Goal: Task Accomplishment & Management: Manage account settings

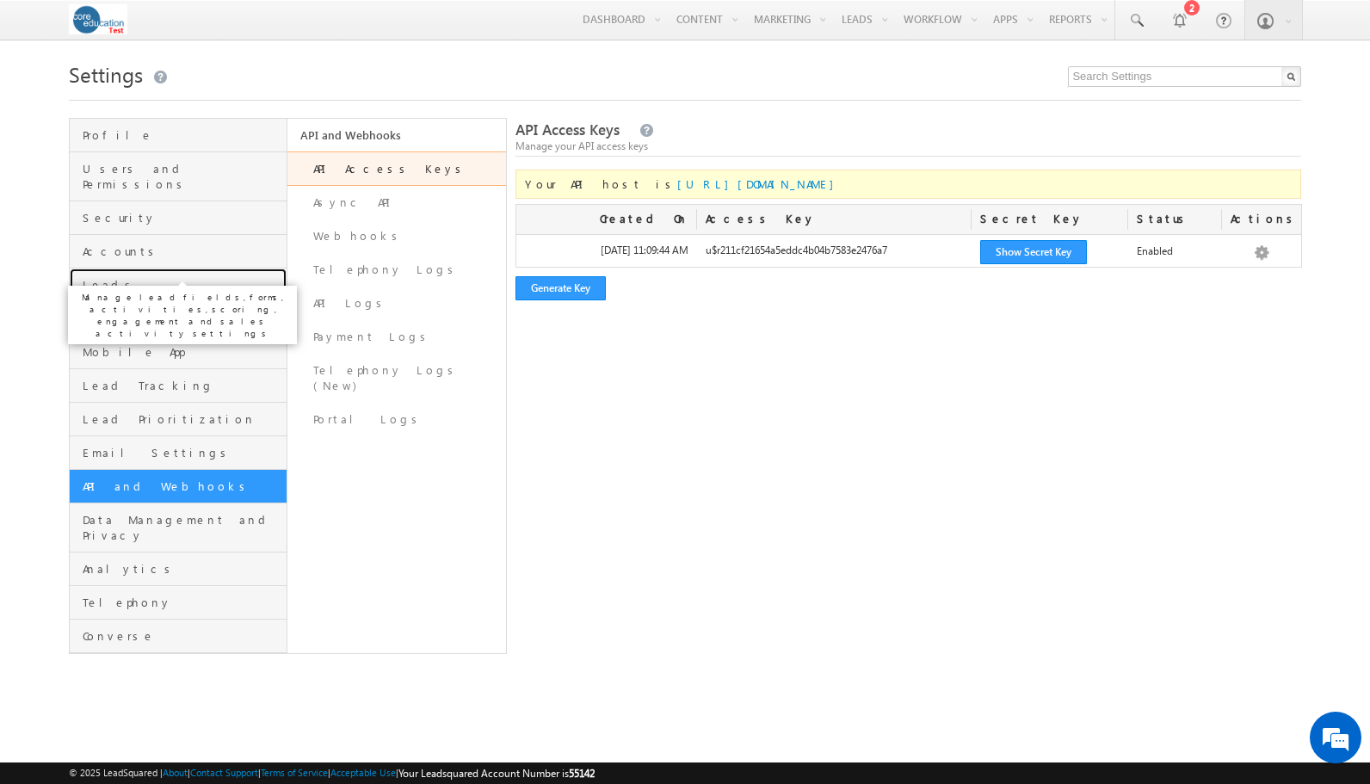
click at [100, 277] on span "Leads" at bounding box center [183, 284] width 201 height 15
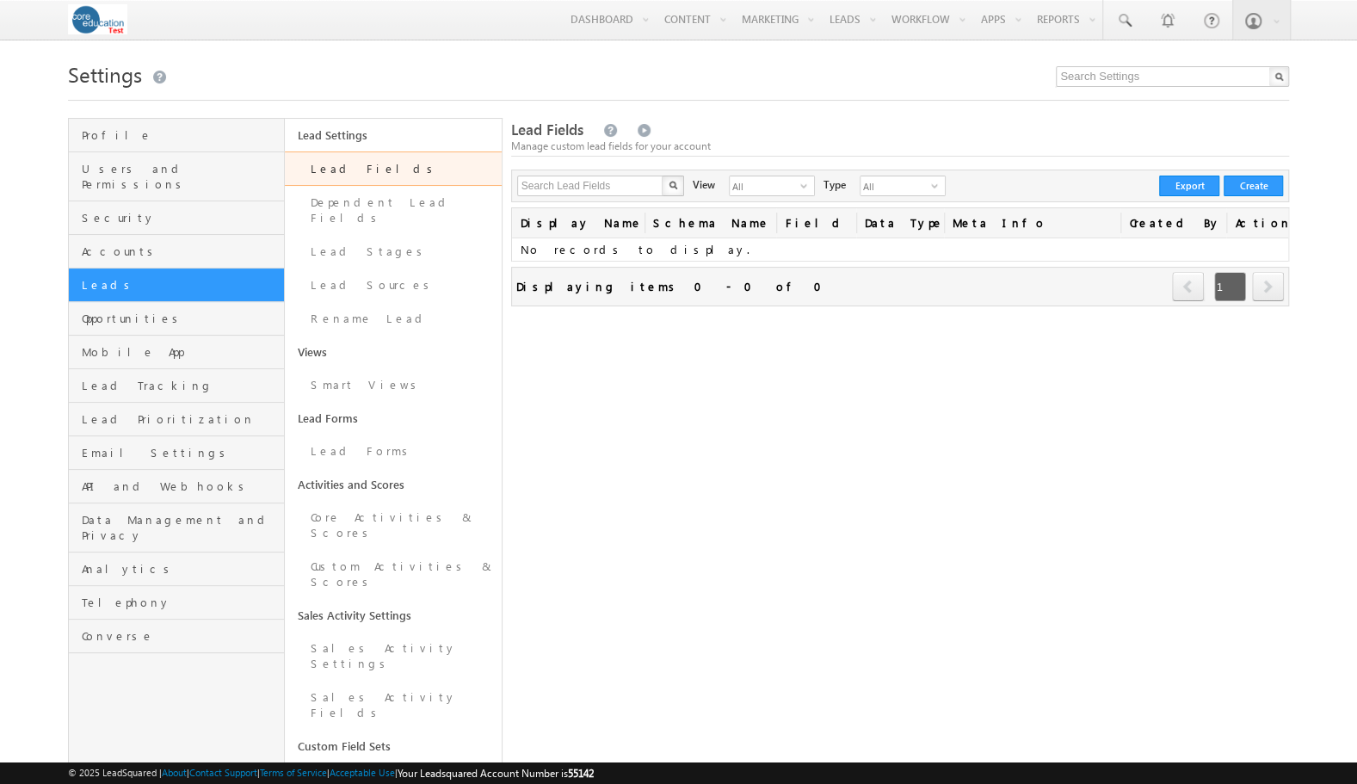
click at [0, 0] on link "Manage Leads" at bounding box center [0, 0] width 0 height 0
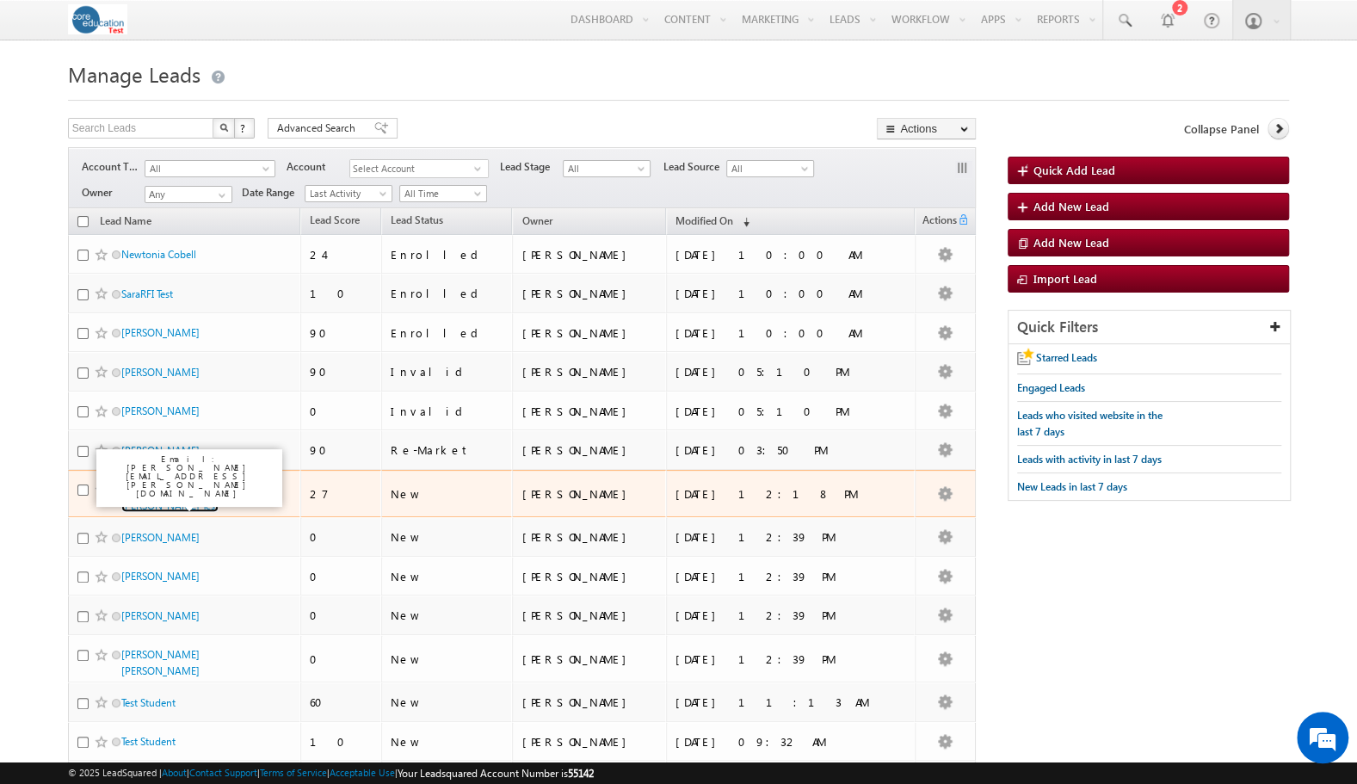
click at [183, 483] on link "[PERSON_NAME] Test [PERSON_NAME] Test" at bounding box center [169, 497] width 97 height 29
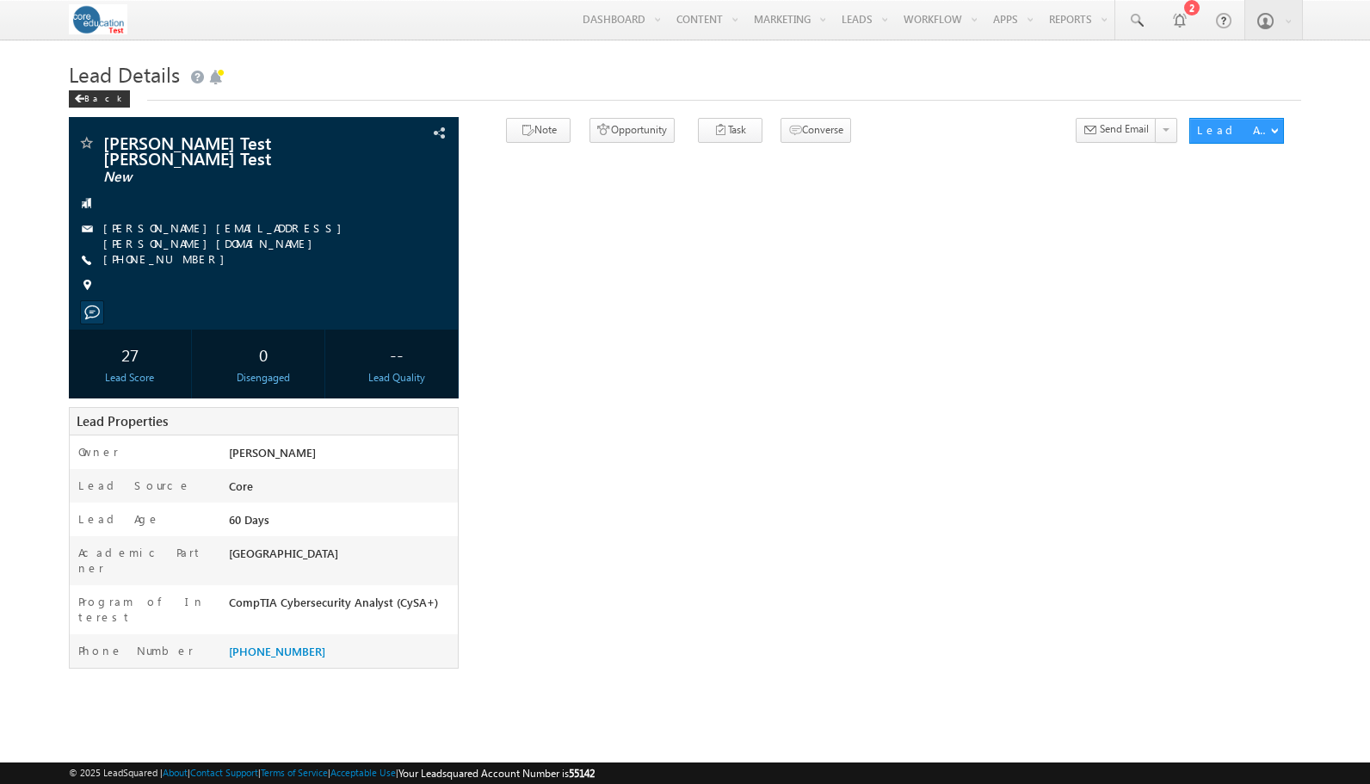
click at [670, 292] on div "Doug Test Haines Test New" at bounding box center [685, 397] width 1233 height 559
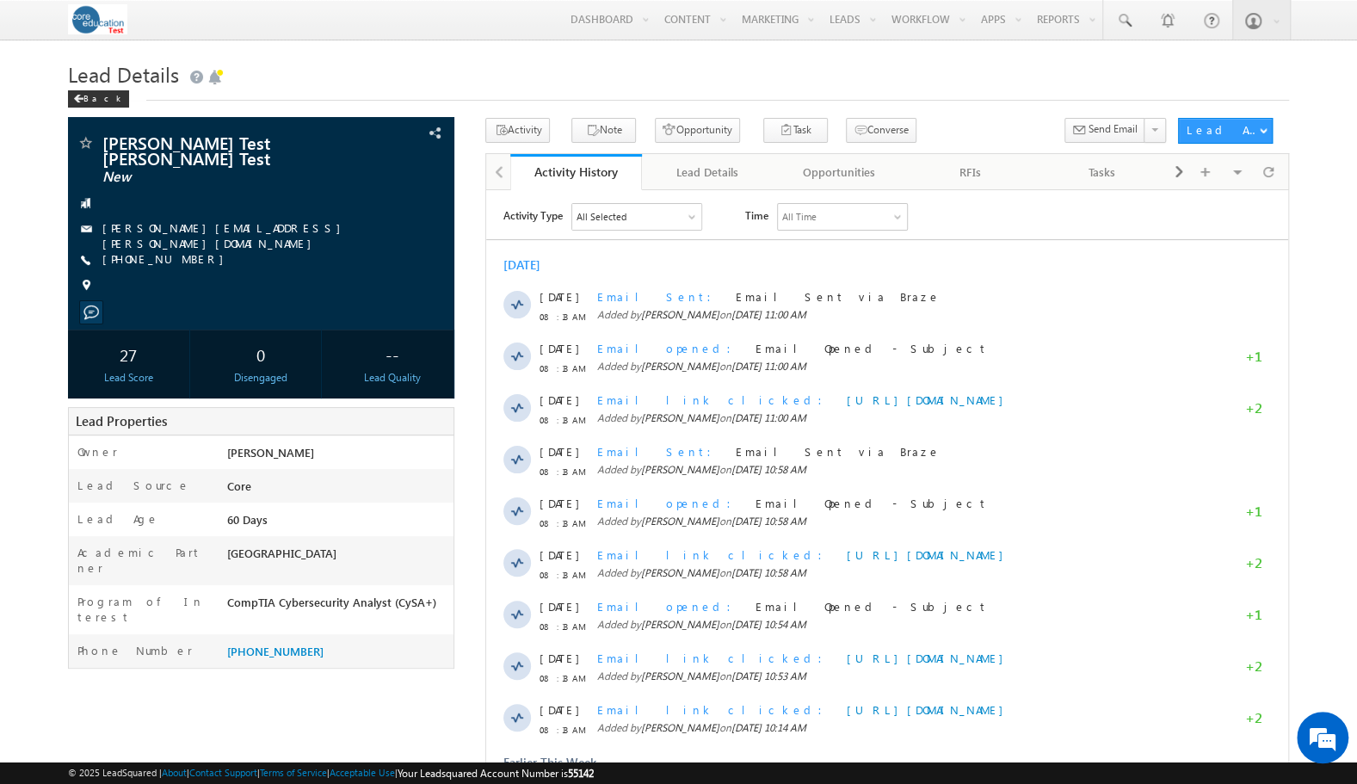
click at [677, 704] on span "Email link clicked" at bounding box center [715, 708] width 236 height 15
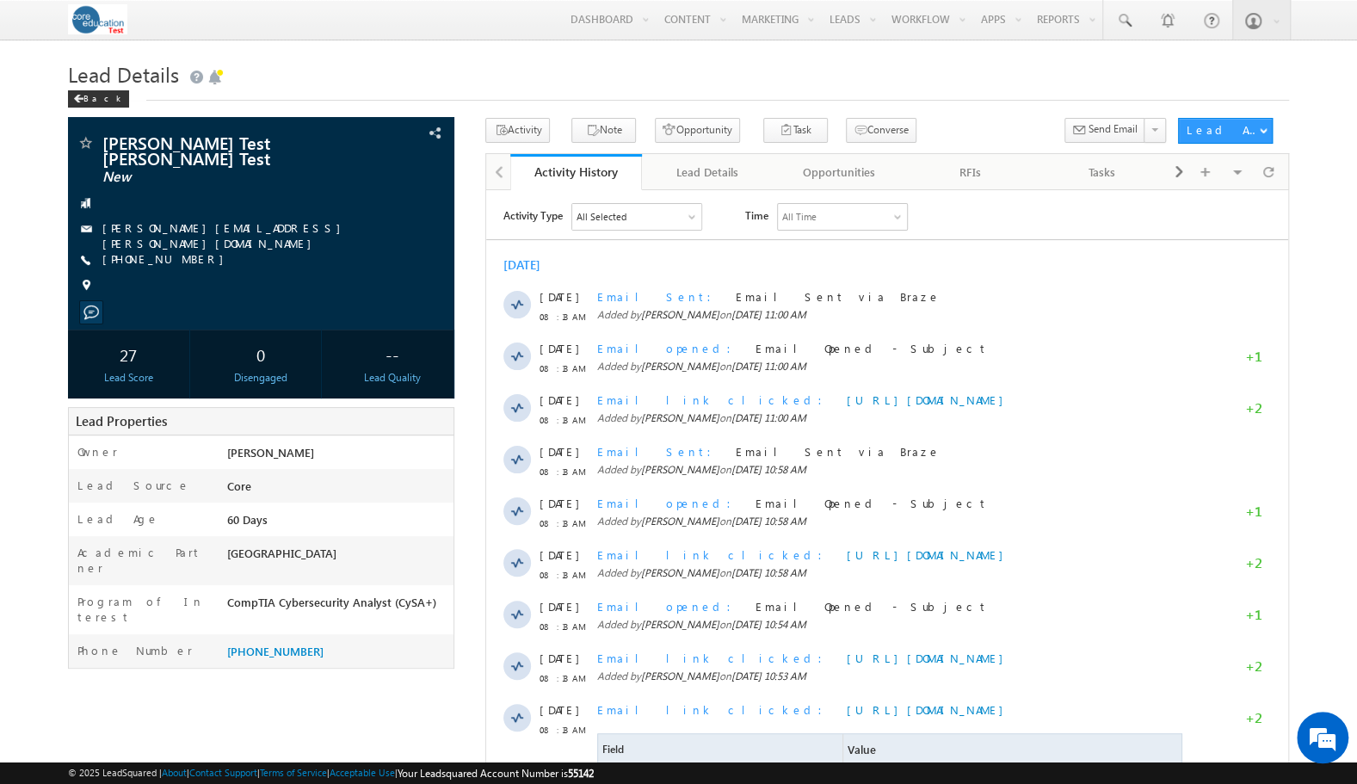
click at [0, 0] on link "Manage Leads" at bounding box center [0, 0] width 0 height 0
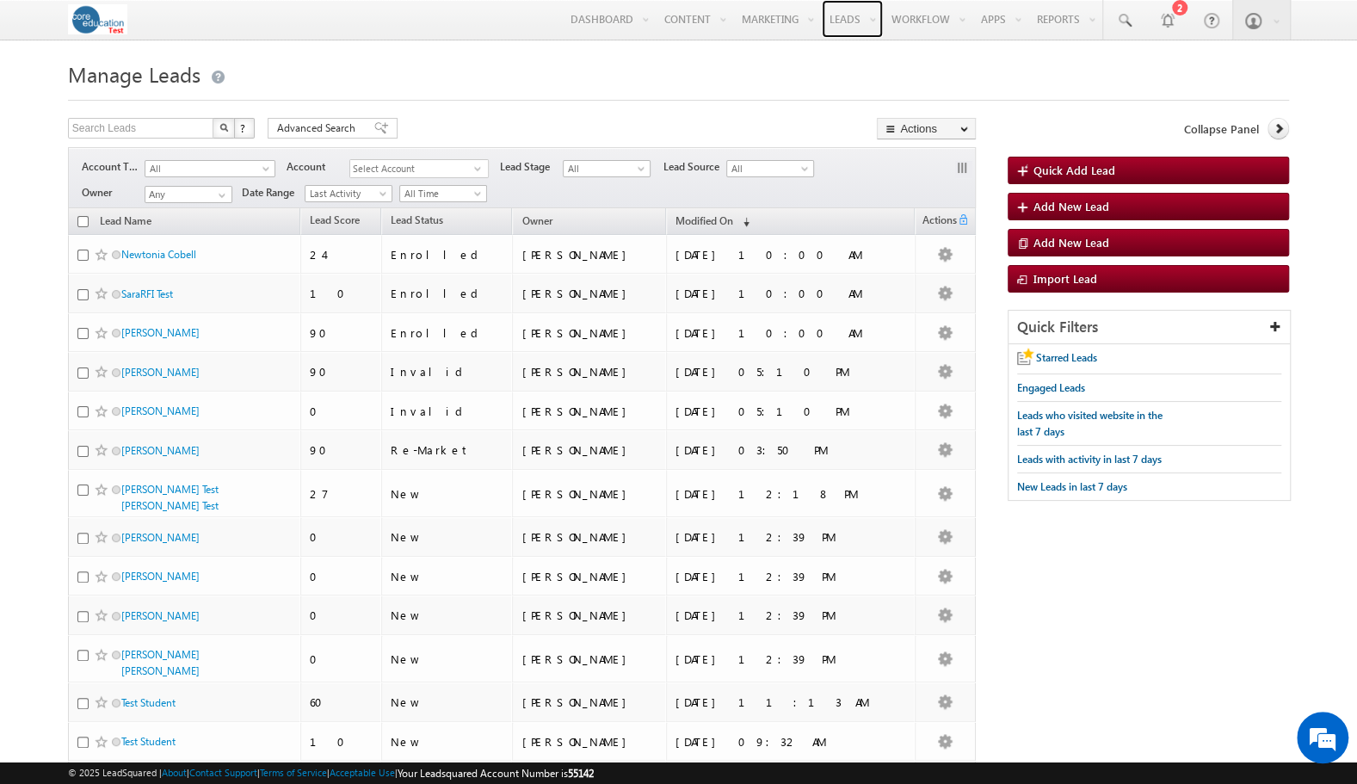
click at [841, 21] on link "Leads" at bounding box center [852, 19] width 61 height 38
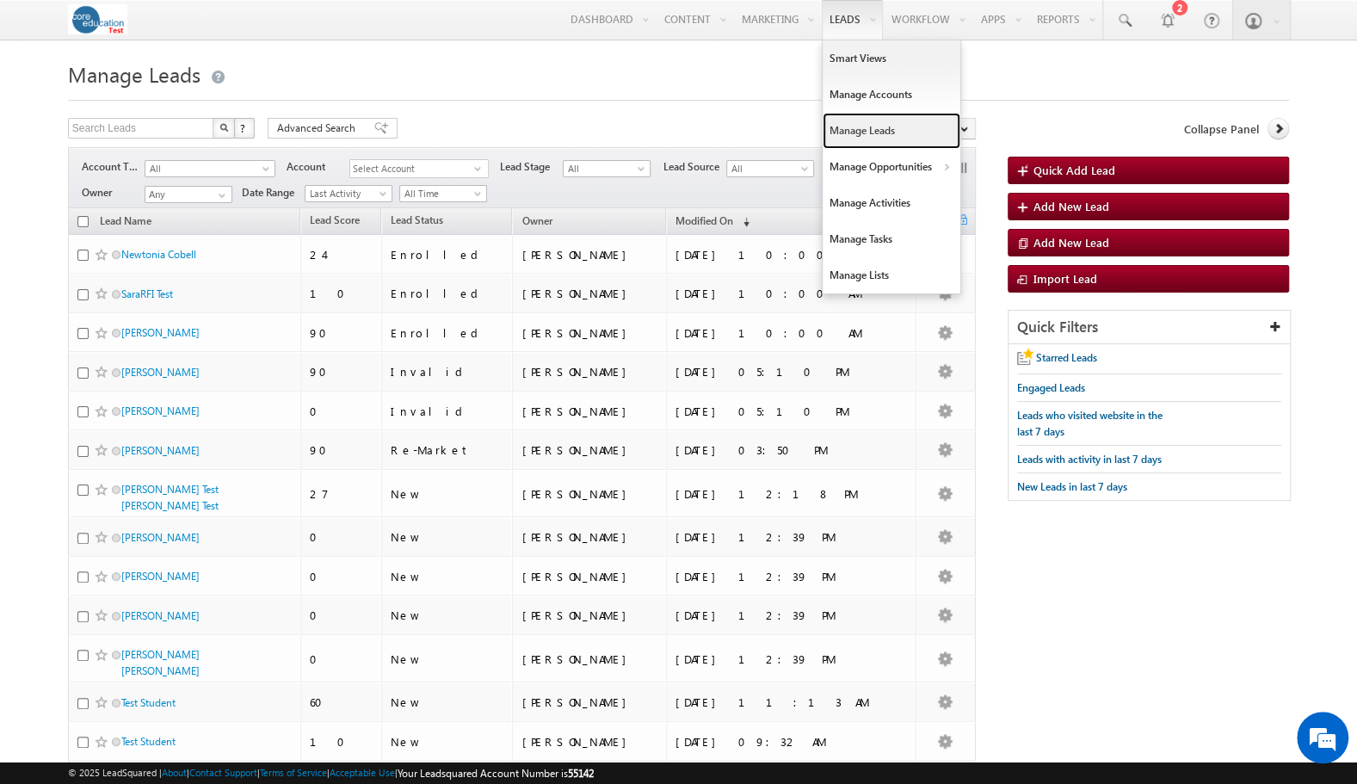
click at [853, 129] on link "Manage Leads" at bounding box center [892, 131] width 138 height 36
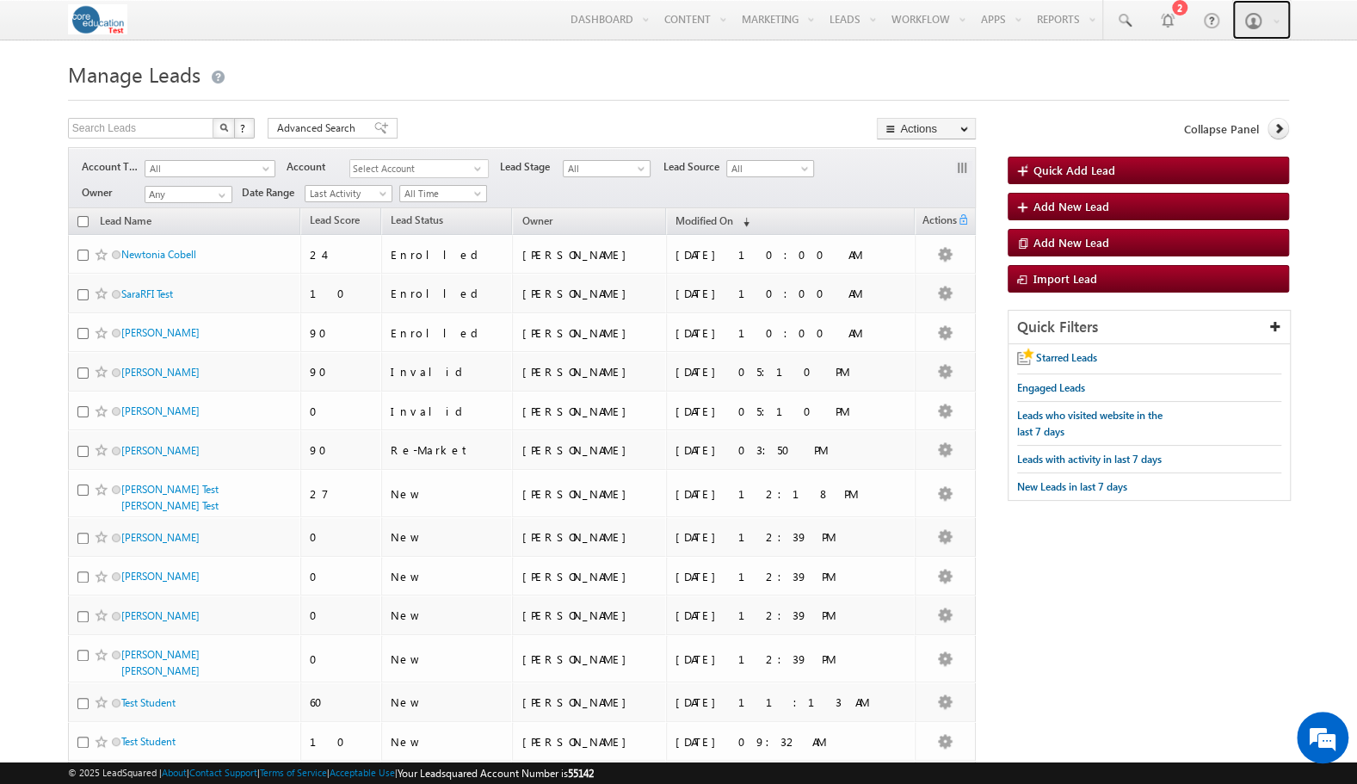
click at [1263, 16] on link at bounding box center [1261, 20] width 59 height 40
click at [0, 0] on link "Settings" at bounding box center [0, 0] width 0 height 0
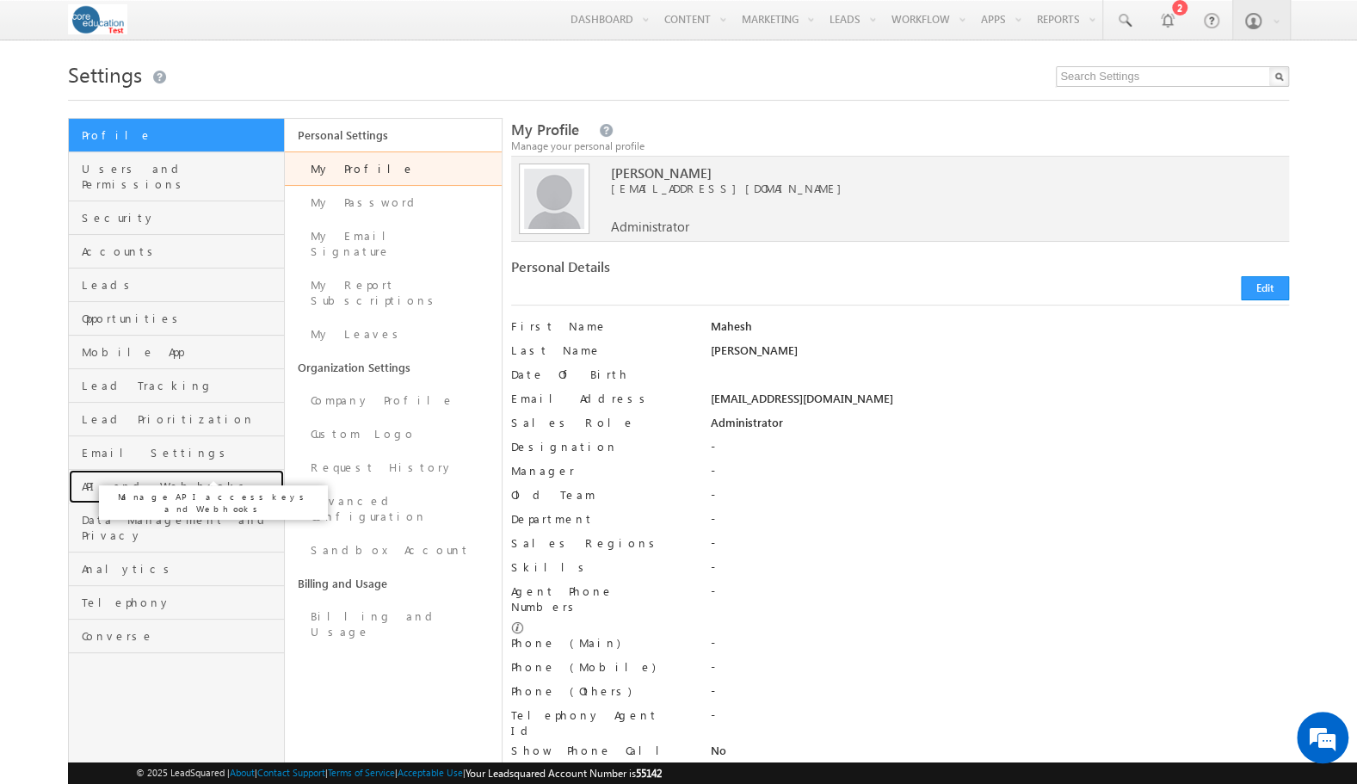
click at [124, 479] on span "API and Webhooks" at bounding box center [181, 486] width 198 height 15
